Goal: Transaction & Acquisition: Purchase product/service

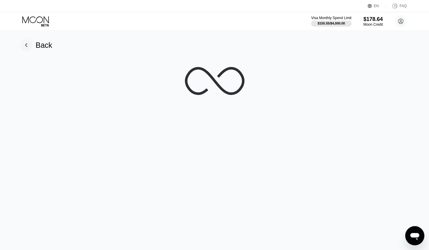
click at [30, 13] on div "Visa Monthly Spend Limit $155.55 / $4,000.00 $178.64 Moon Credit France Poraque…" at bounding box center [214, 21] width 429 height 18
click at [33, 17] on icon at bounding box center [36, 21] width 28 height 10
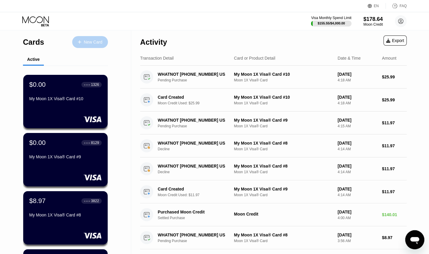
click at [79, 41] on icon at bounding box center [80, 42] width 4 height 4
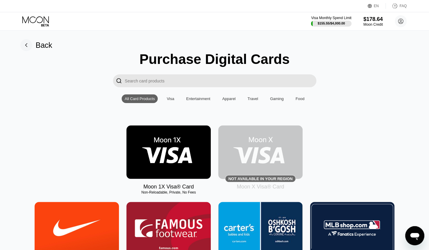
click at [189, 152] on img at bounding box center [168, 151] width 84 height 53
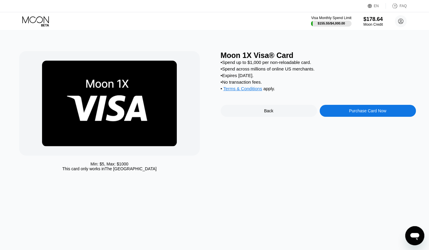
click at [377, 123] on div "Moon 1X Visa® Card • Spend up to $1,000 per non-reloadable card. • Spend across…" at bounding box center [318, 112] width 195 height 123
click at [376, 113] on div "Purchase Card Now" at bounding box center [367, 110] width 37 height 5
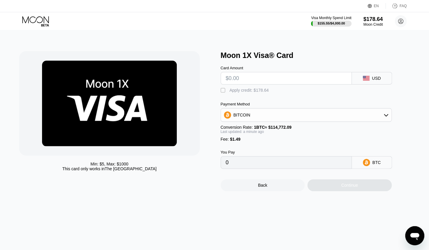
click at [252, 80] on input "text" at bounding box center [286, 78] width 121 height 12
type input "$2"
type input "0.00003041"
type input "$27"
type input "0.00024824"
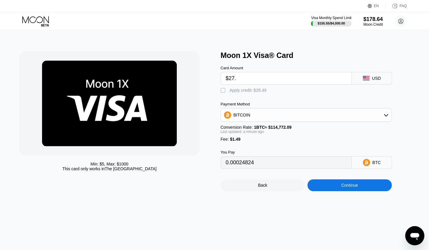
type input "$27.7"
type input "0.00025434"
type input "$27.77"
type input "0.00025495"
type input "$27.77"
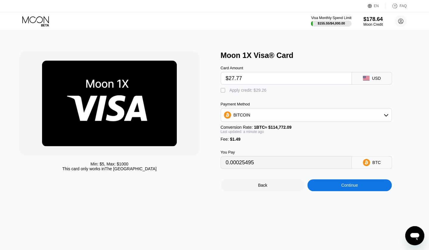
click at [241, 91] on div "Apply credit: $29.26" at bounding box center [248, 90] width 37 height 5
type input "0"
click at [352, 187] on div "Continue" at bounding box center [349, 184] width 17 height 5
click at [338, 191] on div "Continue" at bounding box center [349, 185] width 84 height 12
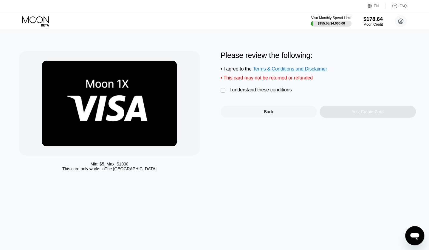
click at [241, 89] on div "Please review the following: • I agree to the Terms & Conditions and Disclaimer…" at bounding box center [318, 84] width 195 height 66
click at [241, 92] on div "I understand these conditions" at bounding box center [261, 89] width 62 height 5
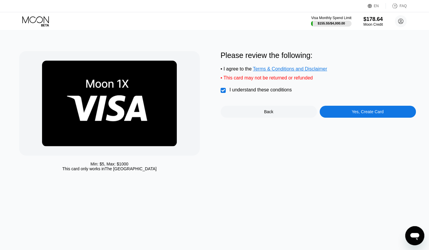
click at [358, 111] on div "Yes, Create Card" at bounding box center [368, 112] width 96 height 12
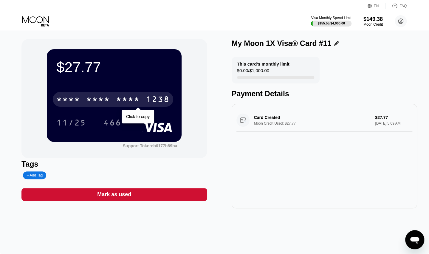
click at [135, 103] on div "* * * *" at bounding box center [128, 100] width 24 height 10
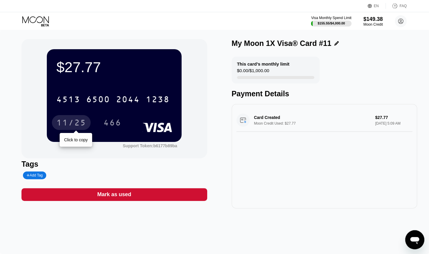
click at [74, 121] on div "11/25" at bounding box center [71, 124] width 30 height 10
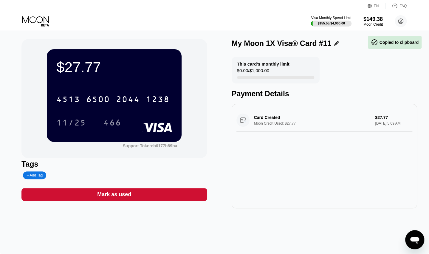
click at [119, 130] on div "466" at bounding box center [112, 122] width 27 height 15
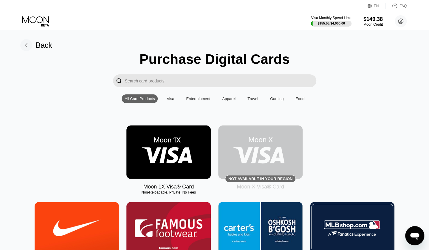
click at [164, 150] on img at bounding box center [168, 151] width 84 height 53
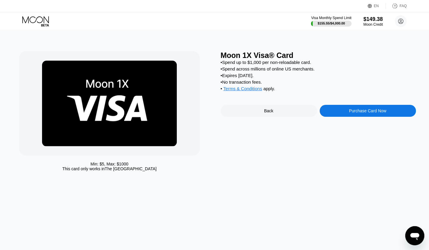
click at [352, 113] on div "Purchase Card Now" at bounding box center [367, 110] width 37 height 5
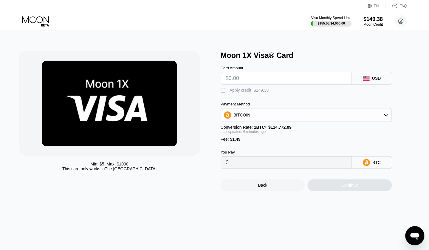
click at [276, 84] on input "text" at bounding box center [286, 78] width 121 height 12
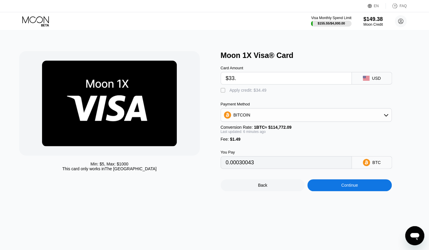
type input "$33.9"
type input "0.00030827"
type input "$33.92"
type input "0.00030844"
type input "$33.92"
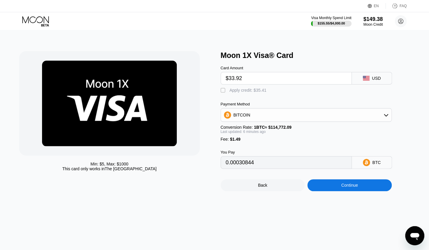
click at [239, 89] on div "Apply credit: $35.41" at bounding box center [248, 90] width 37 height 5
type input "0"
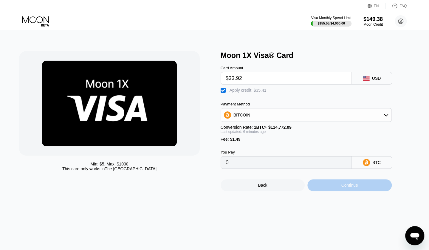
click at [349, 187] on div "Continue" at bounding box center [349, 185] width 84 height 12
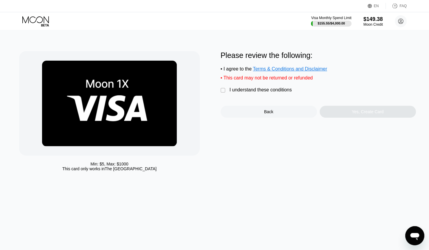
click at [252, 91] on div "I understand these conditions" at bounding box center [261, 89] width 62 height 5
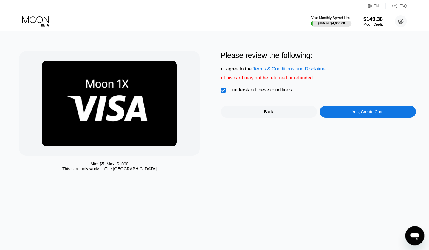
click at [371, 114] on div "Yes, Create Card" at bounding box center [368, 111] width 32 height 5
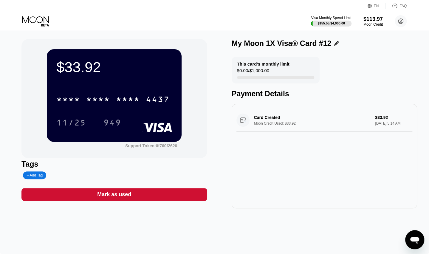
click at [124, 101] on div "* * * *" at bounding box center [128, 100] width 24 height 10
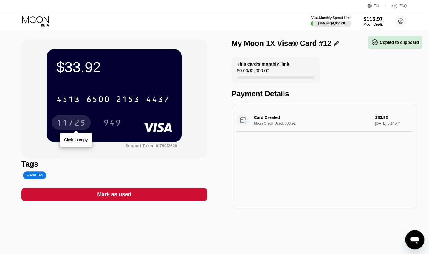
click at [66, 125] on div "11/25" at bounding box center [71, 124] width 30 height 10
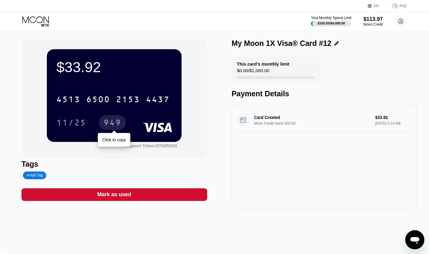
click at [114, 122] on div "949" at bounding box center [112, 124] width 18 height 10
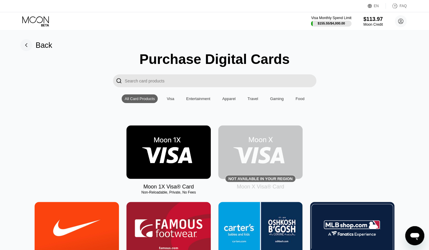
click at [48, 19] on icon at bounding box center [35, 19] width 27 height 7
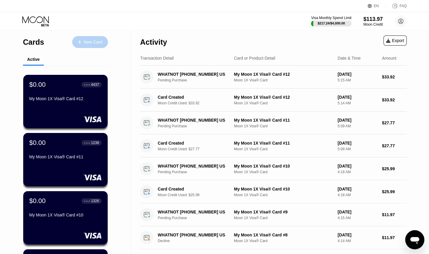
click at [94, 40] on div "New Card" at bounding box center [93, 42] width 18 height 5
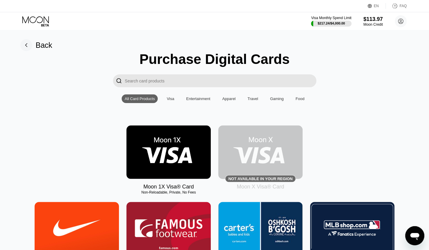
click at [179, 133] on img at bounding box center [168, 151] width 84 height 53
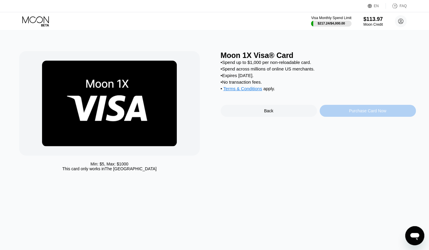
click at [378, 117] on div "Purchase Card Now" at bounding box center [368, 111] width 96 height 12
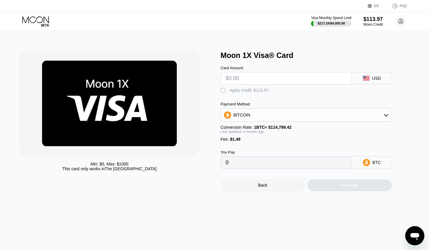
click at [242, 92] on div "Apply credit: $113.97" at bounding box center [249, 90] width 39 height 5
click at [248, 76] on input "text" at bounding box center [286, 78] width 121 height 12
click at [235, 76] on input "text" at bounding box center [286, 78] width 121 height 12
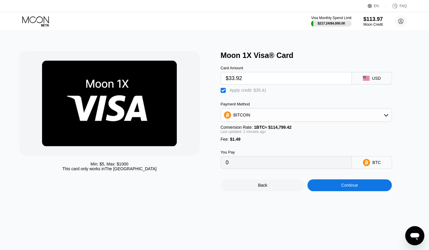
type input "$33.92"
click at [358, 191] on div "Continue" at bounding box center [349, 185] width 84 height 12
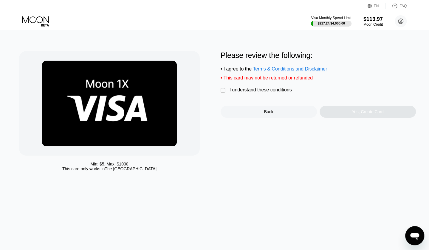
click at [258, 92] on div "I understand these conditions" at bounding box center [261, 89] width 62 height 5
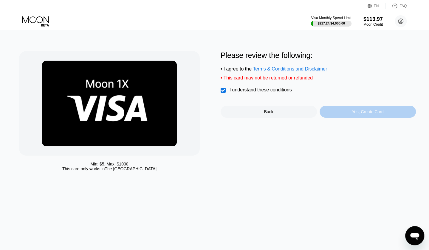
click at [374, 113] on div "Yes, Create Card" at bounding box center [368, 111] width 32 height 5
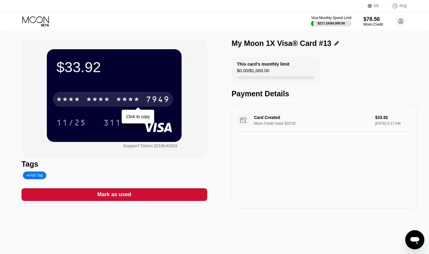
click at [138, 107] on div "* * * * * * * * * * * * 7949" at bounding box center [113, 99] width 120 height 15
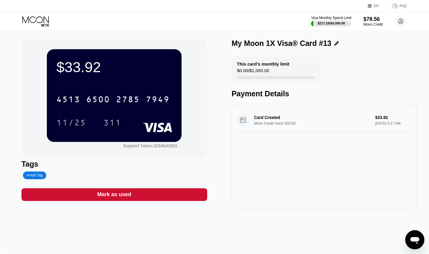
click at [88, 120] on div "11/25" at bounding box center [71, 122] width 39 height 15
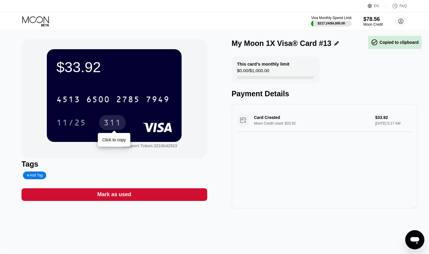
click at [115, 124] on div "311" at bounding box center [112, 124] width 18 height 10
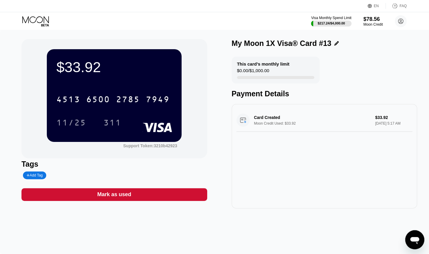
click at [365, 41] on div "My Moon 1X Visa® Card #13" at bounding box center [325, 43] width 186 height 9
